Goal: Task Accomplishment & Management: Use online tool/utility

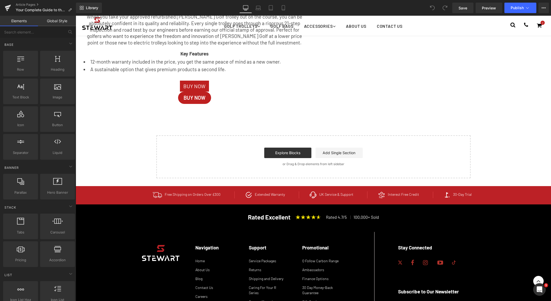
scroll to position [942, 0]
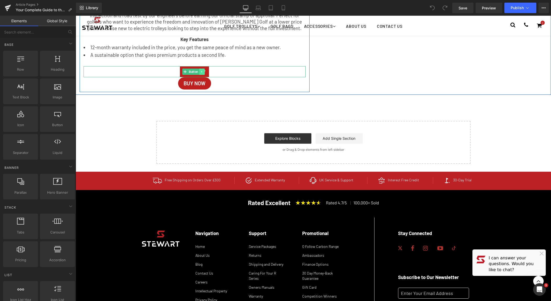
click at [204, 71] on link at bounding box center [202, 72] width 6 height 6
click at [204, 71] on icon at bounding box center [204, 71] width 3 height 3
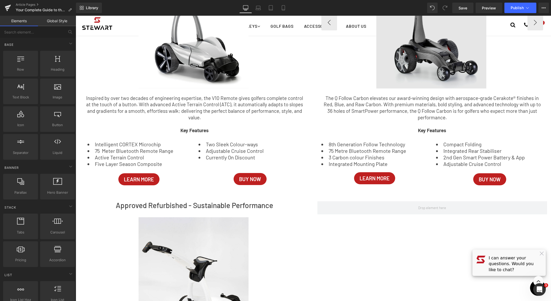
scroll to position [326, 0]
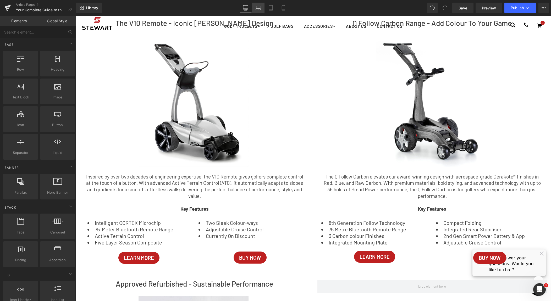
click at [260, 11] on link "Laptop" at bounding box center [258, 8] width 13 height 10
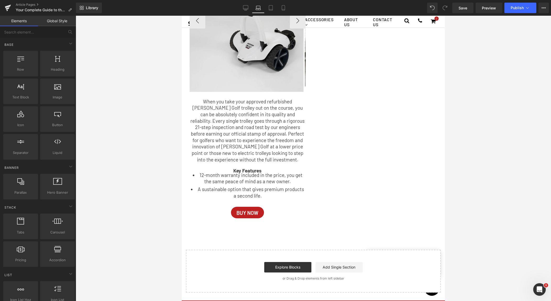
scroll to position [824, 0]
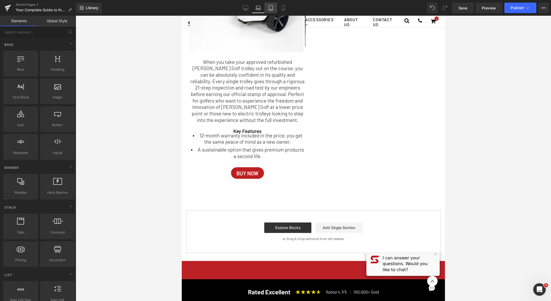
click at [273, 6] on icon at bounding box center [271, 8] width 4 height 5
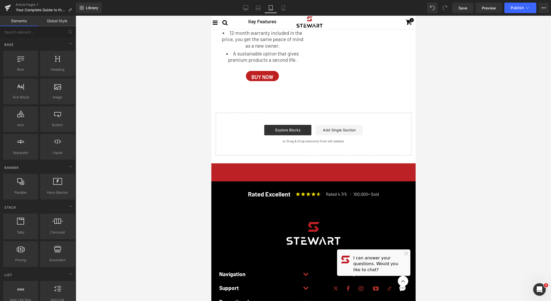
scroll to position [738, 0]
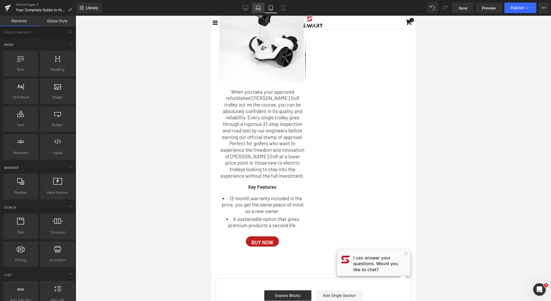
click at [260, 9] on icon at bounding box center [258, 7] width 5 height 5
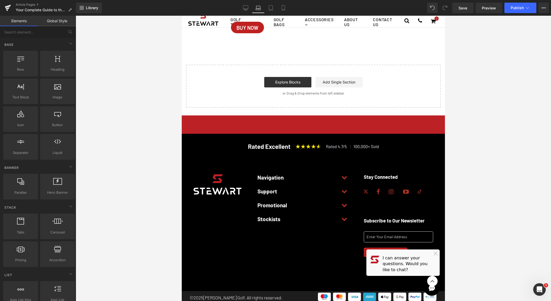
scroll to position [792, 0]
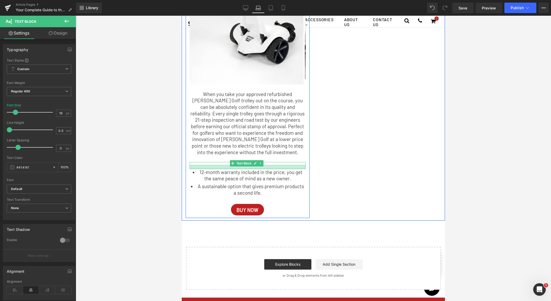
drag, startPoint x: 225, startPoint y: 165, endPoint x: 224, endPoint y: 170, distance: 4.5
click at [224, 169] on div at bounding box center [248, 167] width 116 height 4
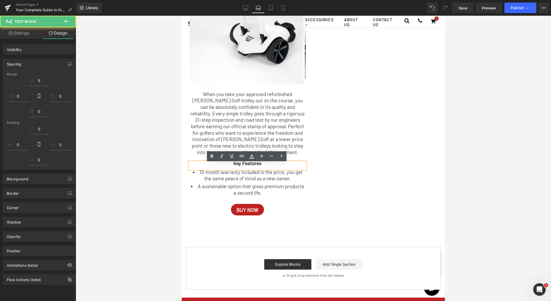
click at [337, 149] on div "Approved Refurbished - Sustainable Performance Heading Image Image ‹ › [GEOGRAP…" at bounding box center [313, 65] width 263 height 311
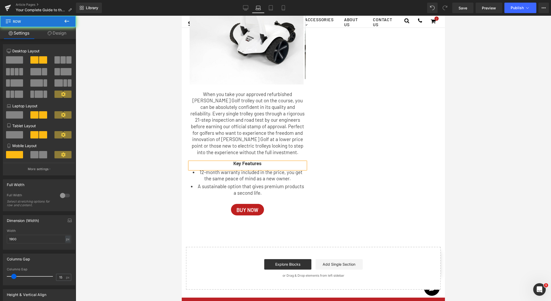
scroll to position [716, 0]
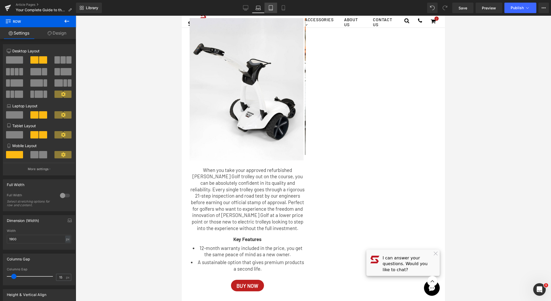
click at [270, 6] on icon at bounding box center [271, 8] width 4 height 5
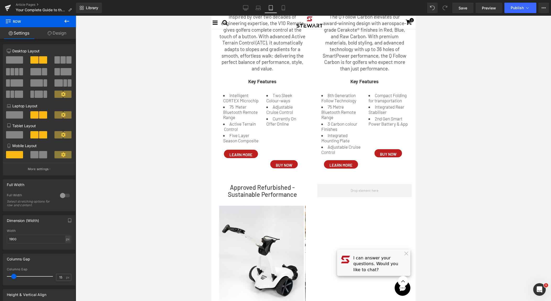
scroll to position [457, 0]
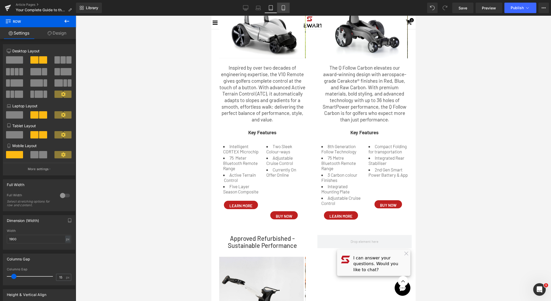
click at [288, 3] on link "Mobile" at bounding box center [283, 8] width 13 height 10
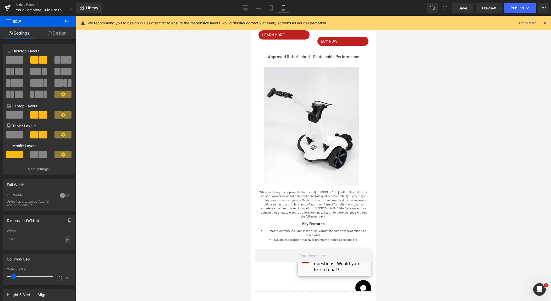
scroll to position [765, 0]
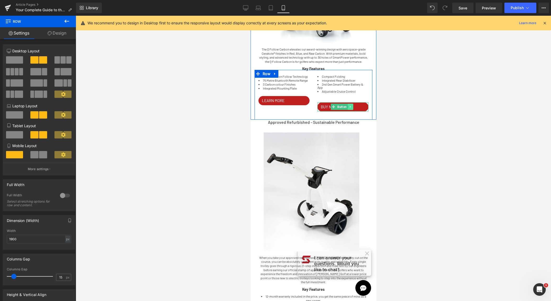
click at [350, 108] on icon at bounding box center [350, 107] width 1 height 2
click at [346, 108] on icon at bounding box center [347, 107] width 3 height 3
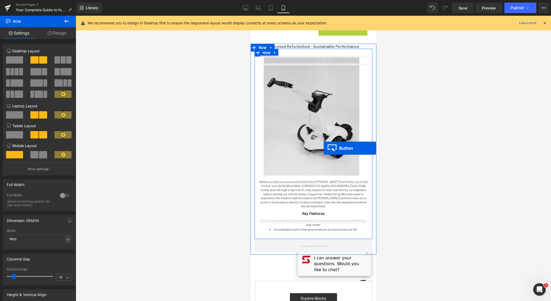
scroll to position [855, 0]
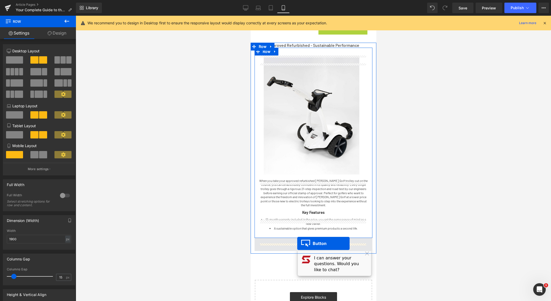
drag, startPoint x: 331, startPoint y: 123, endPoint x: 297, endPoint y: 243, distance: 124.4
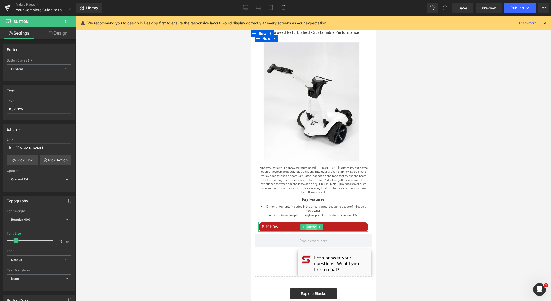
click at [312, 230] on span "Button" at bounding box center [312, 227] width 12 height 6
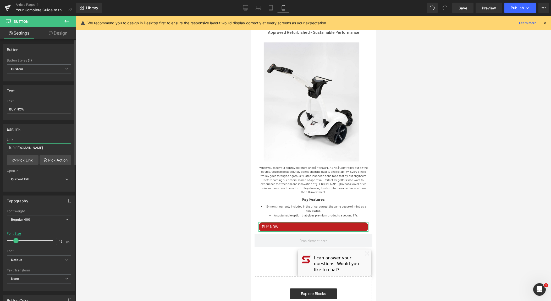
click at [58, 149] on input "[URL][DOMAIN_NAME]" at bounding box center [39, 148] width 64 height 9
paste input "approved-used/?_gl=1*xsu92s*_gcl_aw*R0NMLjE3NTM4NzE0ODAuRUFJYUlRb2JDaE1JeXJETWp…"
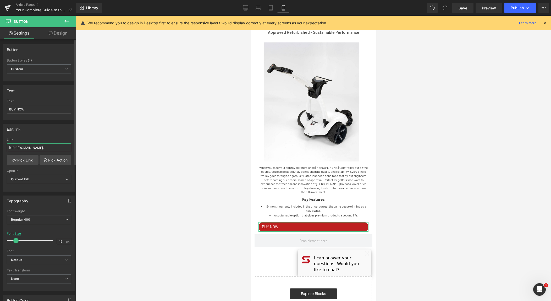
type input "[URL][DOMAIN_NAME]."
click at [486, 181] on div at bounding box center [314, 159] width 476 height 286
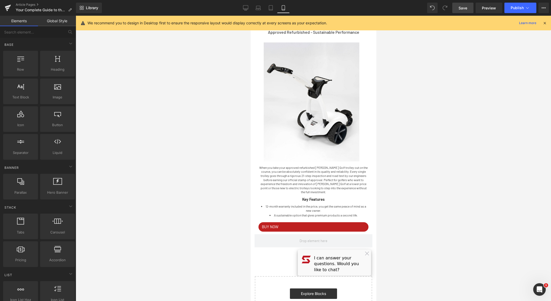
click at [461, 8] on span "Save" at bounding box center [463, 8] width 9 height 6
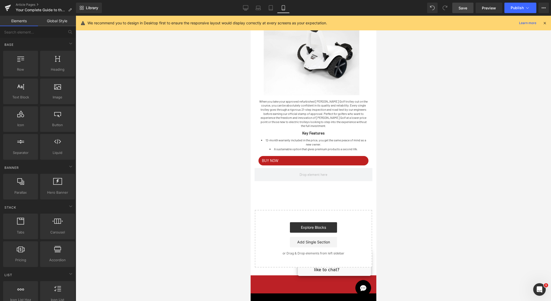
scroll to position [975, 0]
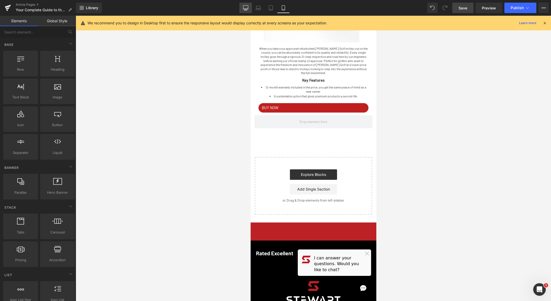
click at [244, 9] on icon at bounding box center [245, 8] width 5 height 4
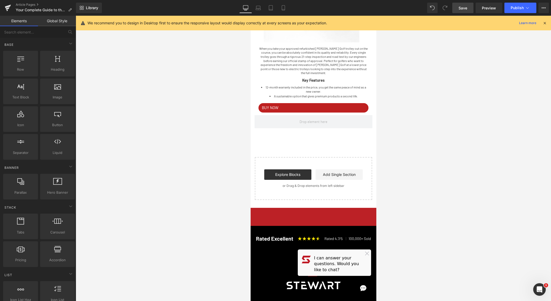
scroll to position [689, 0]
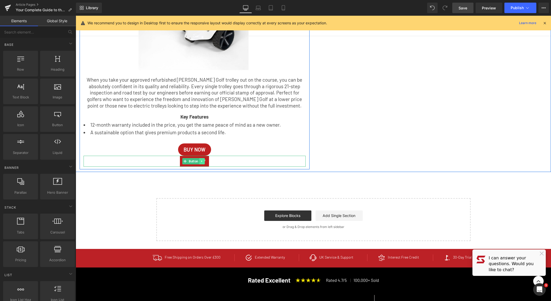
click at [203, 161] on icon at bounding box center [202, 161] width 3 height 3
click at [204, 161] on icon at bounding box center [204, 161] width 3 height 3
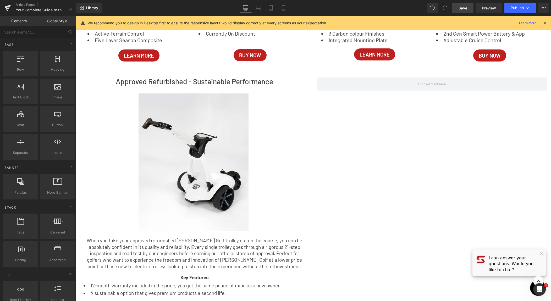
scroll to position [696, 0]
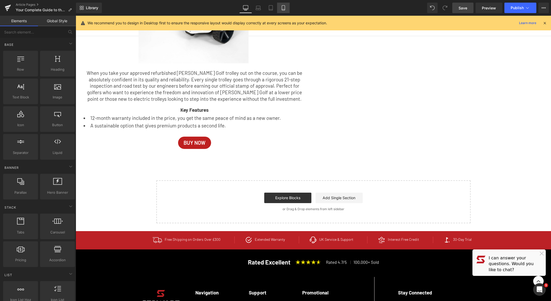
click at [286, 8] on icon at bounding box center [283, 7] width 5 height 5
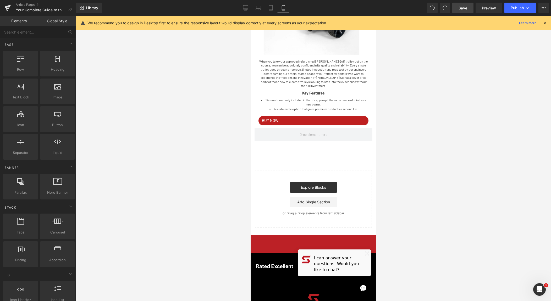
scroll to position [1009, 0]
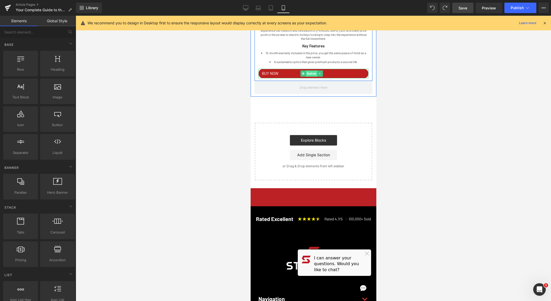
click at [310, 77] on span "Button" at bounding box center [312, 73] width 12 height 6
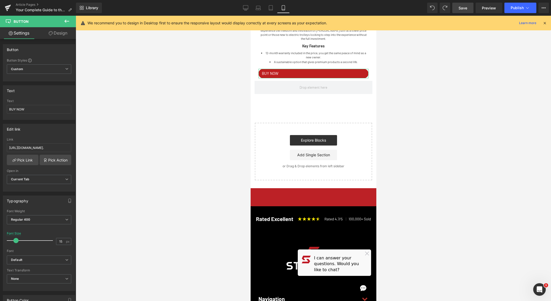
click at [63, 34] on link "Design" at bounding box center [58, 33] width 38 height 12
click at [0, 0] on div "Visibility" at bounding box center [0, 0] width 0 height 0
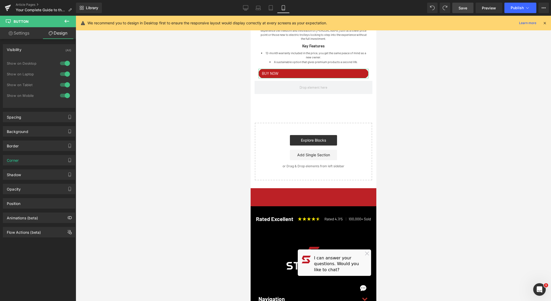
click at [65, 86] on div at bounding box center [65, 85] width 13 height 8
click at [68, 73] on div at bounding box center [65, 74] width 13 height 8
click at [66, 67] on div at bounding box center [65, 63] width 13 height 8
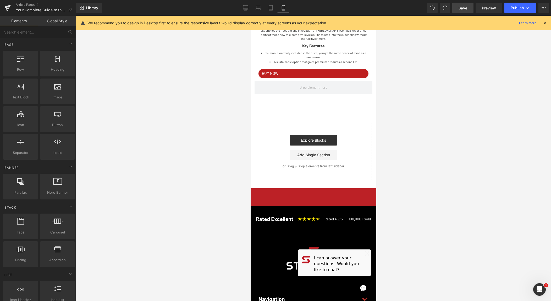
click at [453, 131] on div at bounding box center [314, 159] width 476 height 286
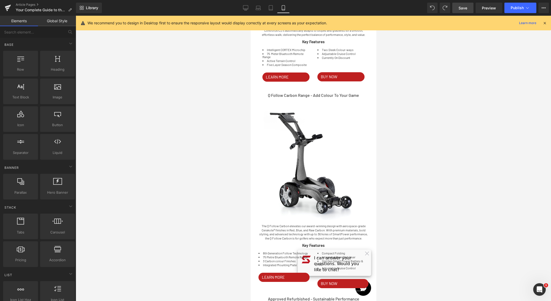
scroll to position [335, 0]
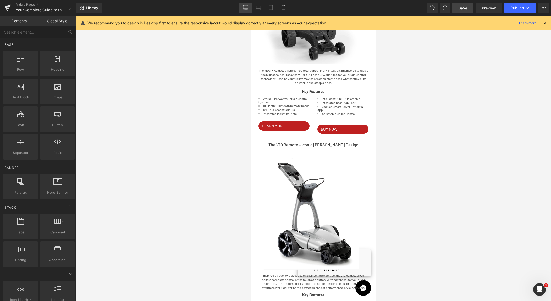
drag, startPoint x: 247, startPoint y: 7, endPoint x: 168, endPoint y: 46, distance: 87.5
click at [247, 7] on icon at bounding box center [245, 7] width 5 height 5
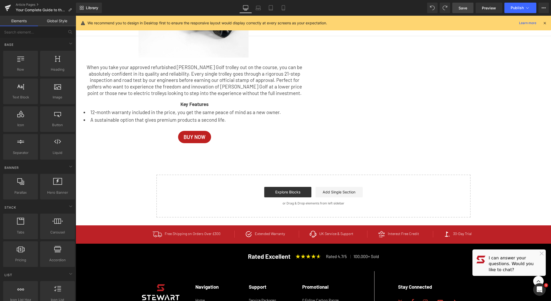
scroll to position [759, 0]
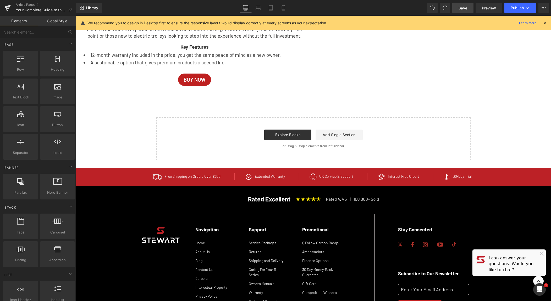
click at [251, 8] on link "Desktop" at bounding box center [246, 8] width 13 height 10
click at [258, 8] on icon at bounding box center [258, 7] width 5 height 5
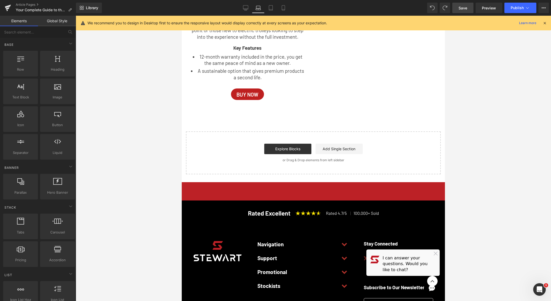
scroll to position [763, 0]
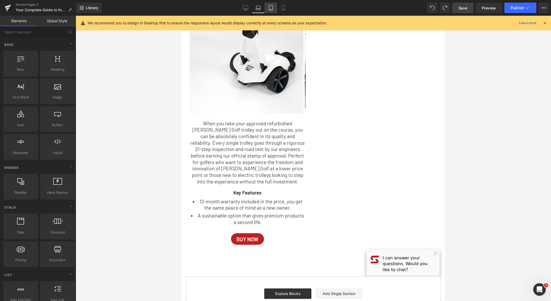
click at [269, 8] on icon at bounding box center [271, 8] width 4 height 5
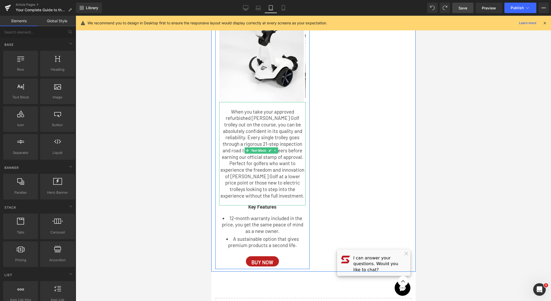
scroll to position [817, 0]
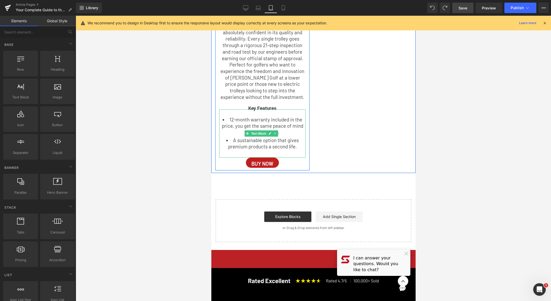
click at [266, 151] on p at bounding box center [262, 154] width 86 height 7
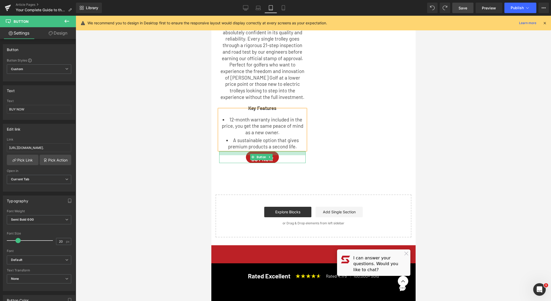
click at [290, 151] on div at bounding box center [262, 153] width 86 height 4
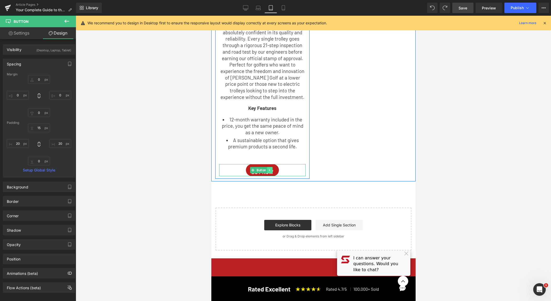
click at [268, 167] on link at bounding box center [270, 170] width 6 height 6
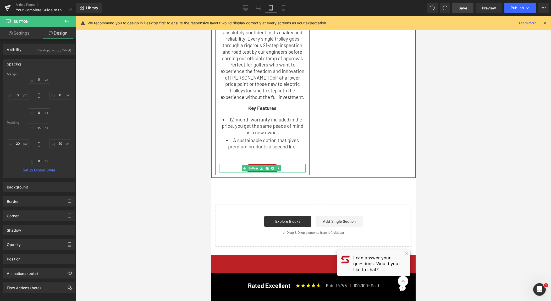
drag, startPoint x: 285, startPoint y: 160, endPoint x: 287, endPoint y: 157, distance: 4.2
click at [287, 157] on div "Image Image ‹ › [GEOGRAPHIC_DATA] Image Image ‹ › Carousel Text Block Key Featu…" at bounding box center [262, 31] width 94 height 283
click at [401, 156] on div "Approved Refurbished - Sustainable Performance Heading Image Image ‹ › [GEOGRAP…" at bounding box center [313, 23] width 204 height 310
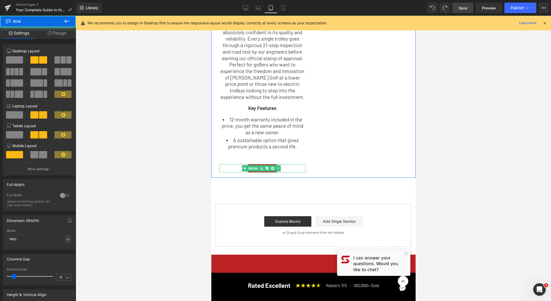
click at [276, 146] on li "A sustainable option that gives premium products a second life." at bounding box center [262, 143] width 86 height 13
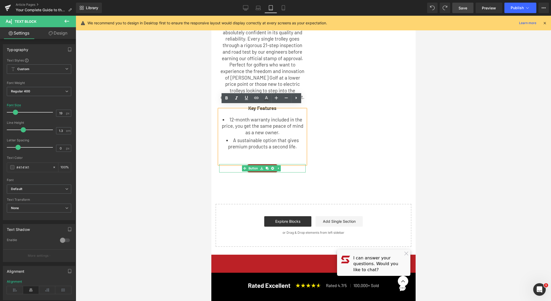
click at [264, 151] on p at bounding box center [262, 154] width 86 height 7
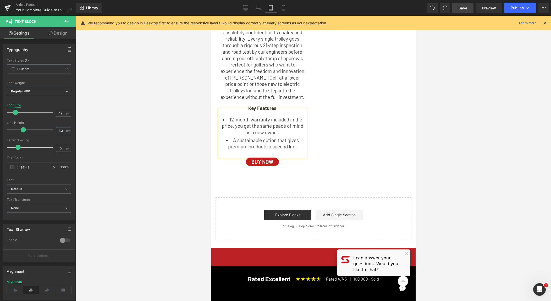
click at [300, 151] on p at bounding box center [262, 154] width 86 height 7
click at [383, 143] on div "Approved Refurbished - Sustainable Performance Heading Image Image ‹ › [GEOGRAP…" at bounding box center [313, 19] width 204 height 303
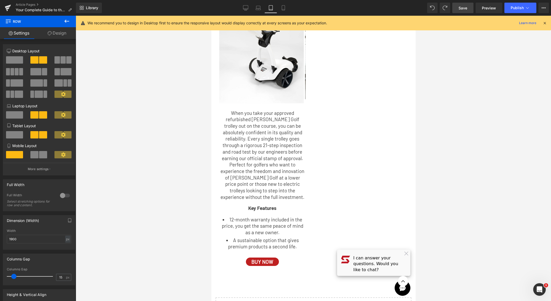
scroll to position [721, 0]
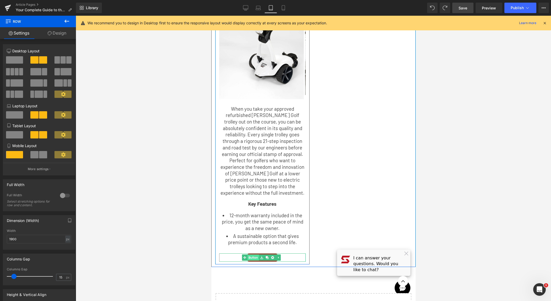
click at [257, 255] on span "Button" at bounding box center [253, 258] width 12 height 6
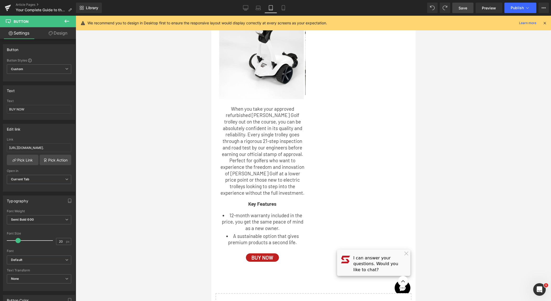
click at [467, 7] on span "Save" at bounding box center [463, 8] width 9 height 6
click at [279, 10] on icon at bounding box center [277, 8] width 3 height 5
click at [281, 9] on link "Mobile" at bounding box center [277, 8] width 13 height 10
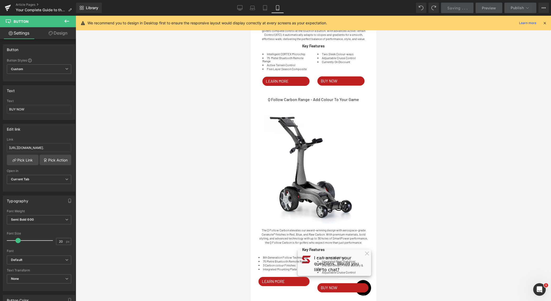
scroll to position [1007, 0]
